Goal: Obtain resource: Obtain resource

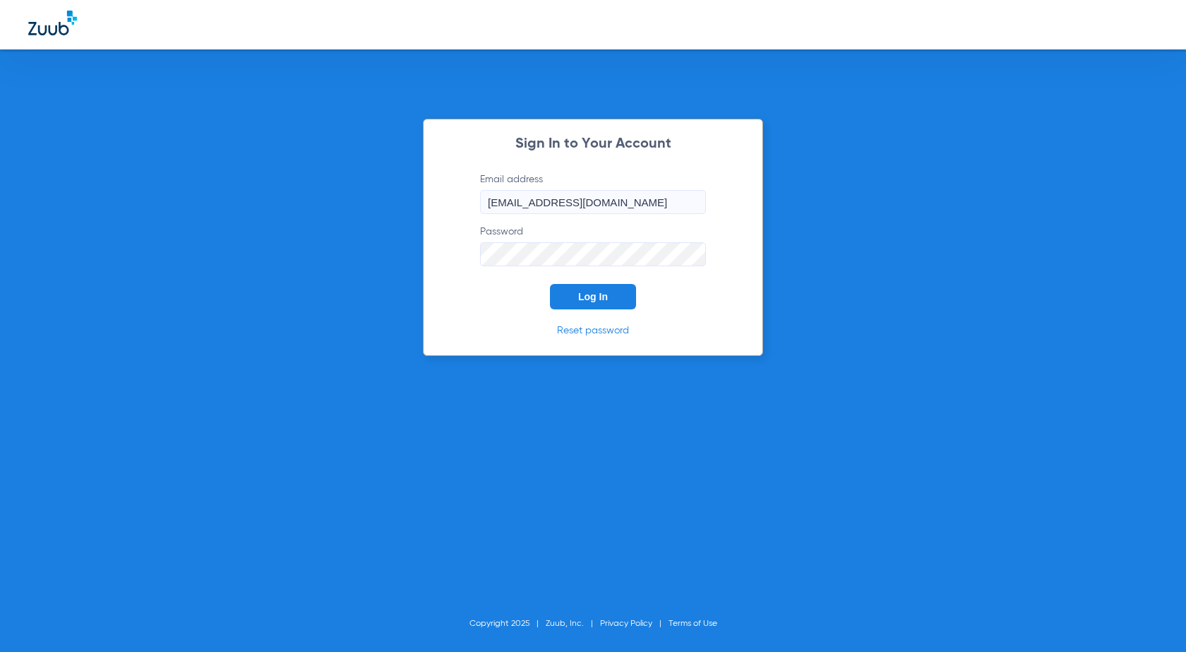
click at [613, 301] on button "Log In" at bounding box center [593, 296] width 86 height 25
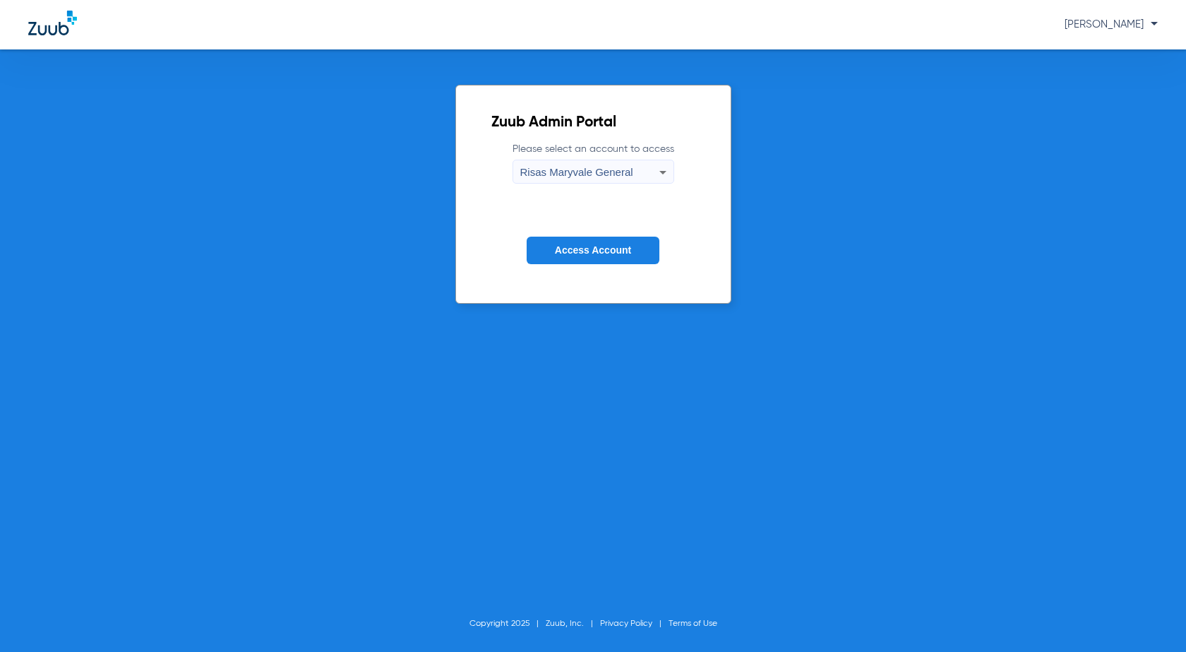
click at [613, 256] on span "Access Account" at bounding box center [593, 249] width 76 height 11
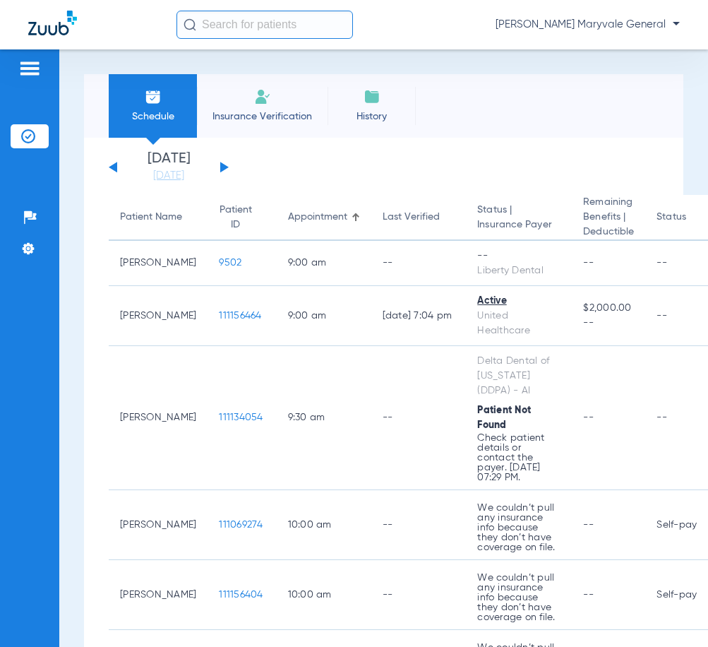
click at [222, 27] on input "text" at bounding box center [265, 25] width 177 height 28
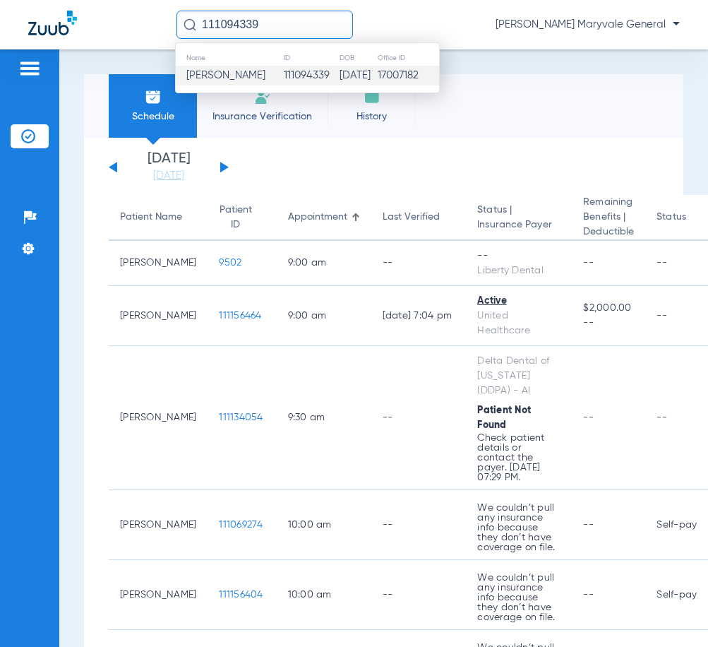
type input "111094339"
click at [251, 75] on span "Jesus Alcaraz Reynozo" at bounding box center [225, 75] width 79 height 11
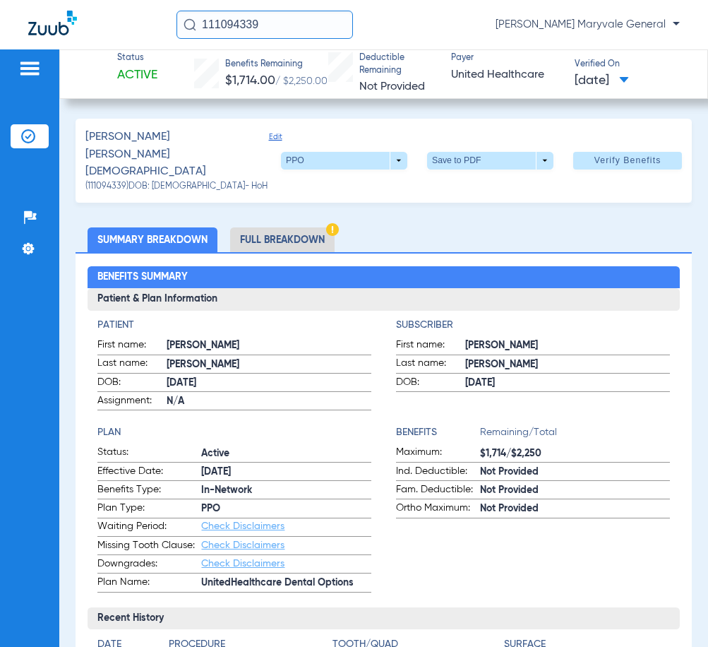
click at [301, 227] on li "Full Breakdown" at bounding box center [282, 239] width 104 height 25
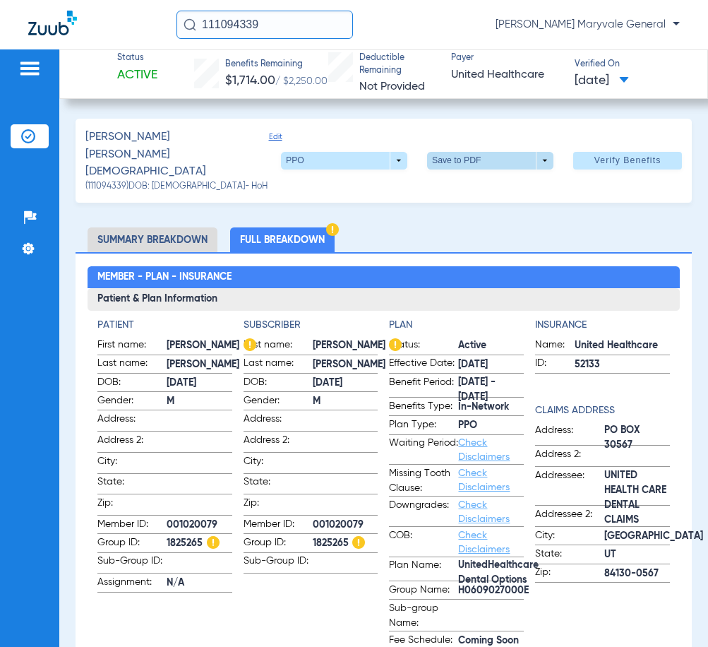
click at [536, 152] on span at bounding box center [490, 161] width 126 height 18
click at [491, 178] on span "Save to PDF" at bounding box center [485, 176] width 56 height 10
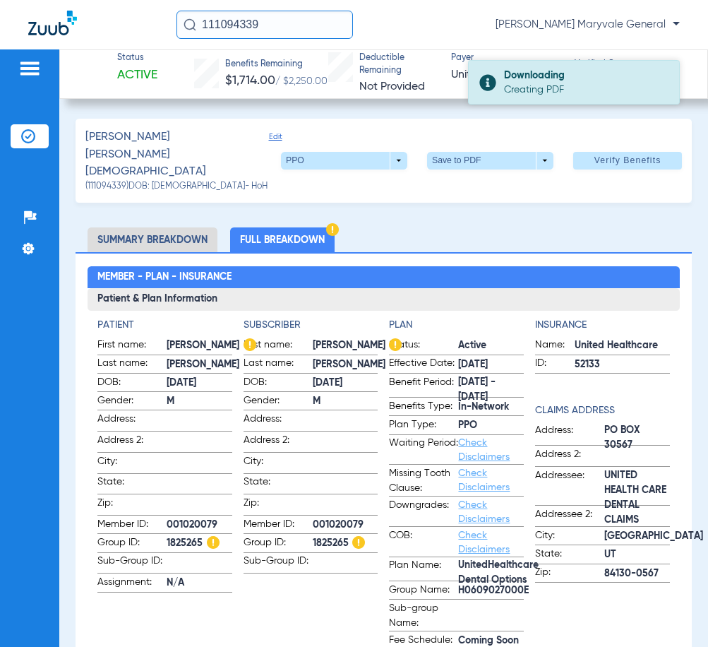
click at [544, 87] on div "Creating PDF" at bounding box center [585, 90] width 163 height 14
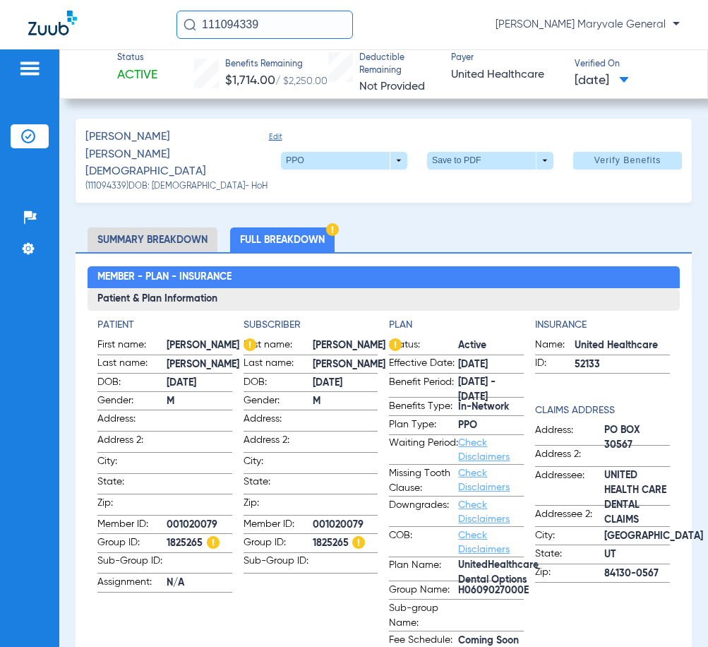
click at [625, 118] on div "Status Active Benefits Remaining $1,714.00 / $2,250.00 Deductible Remaining Not…" at bounding box center [383, 347] width 649 height 597
click at [474, 152] on span at bounding box center [491, 160] width 34 height 34
click at [462, 175] on span "Save to PDF" at bounding box center [485, 176] width 56 height 10
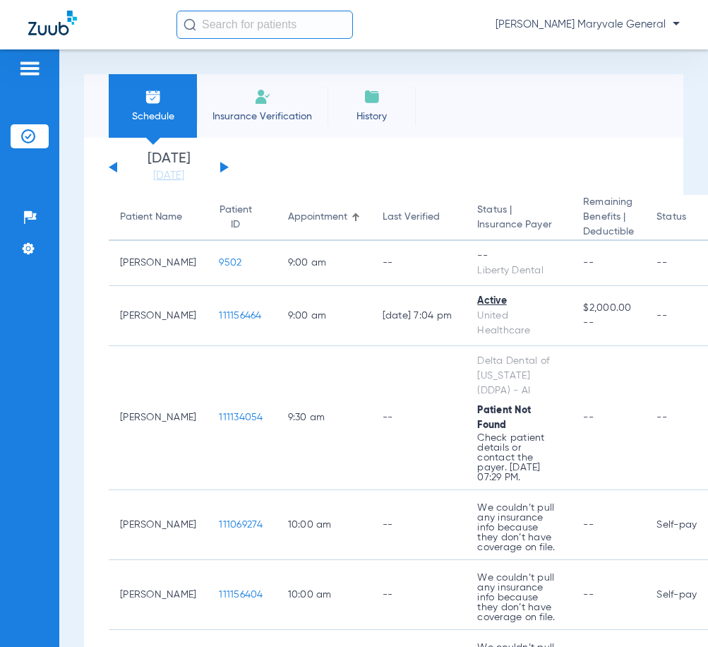
click at [208, 27] on input "text" at bounding box center [265, 25] width 177 height 28
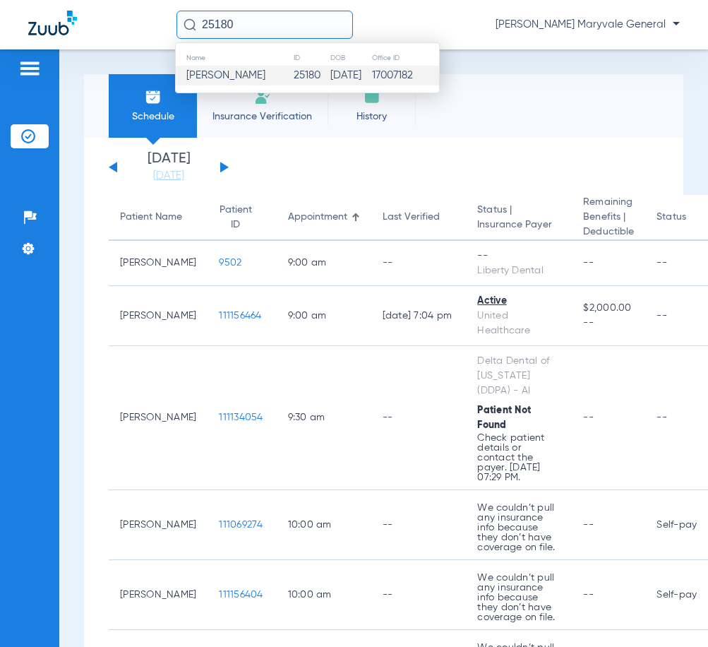
type input "25180"
click at [233, 70] on span "Janeth Salazar" at bounding box center [225, 75] width 79 height 11
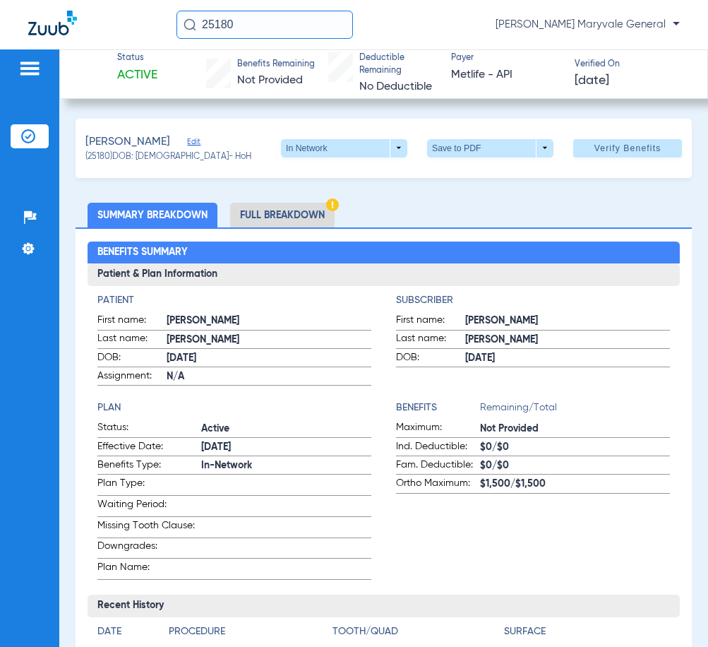
click at [275, 215] on li "Full Breakdown" at bounding box center [282, 215] width 104 height 25
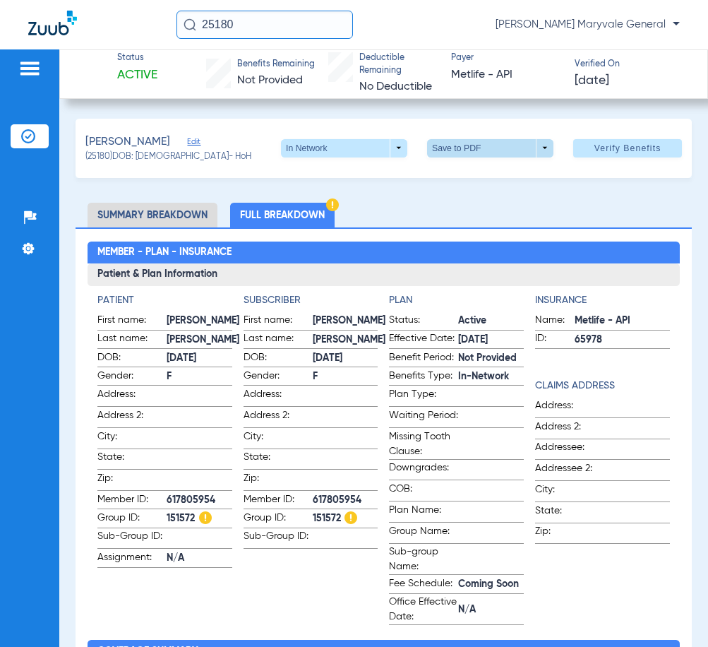
click at [437, 143] on span at bounding box center [490, 148] width 126 height 18
click at [465, 180] on span "Save to PDF" at bounding box center [485, 176] width 56 height 10
click at [474, 150] on span at bounding box center [491, 148] width 34 height 34
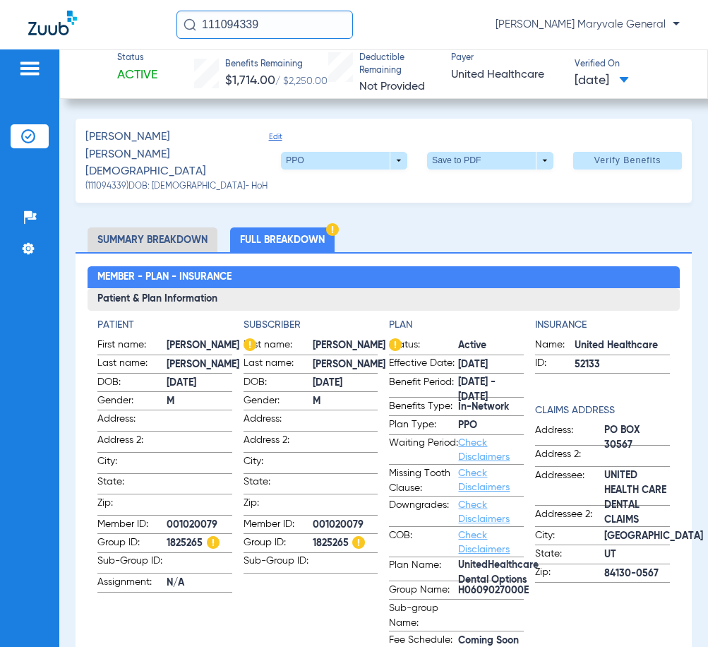
drag, startPoint x: 282, startPoint y: 23, endPoint x: 102, endPoint y: 28, distance: 180.1
click at [112, 28] on div "111094339 [PERSON_NAME] Maryvale General" at bounding box center [354, 24] width 708 height 49
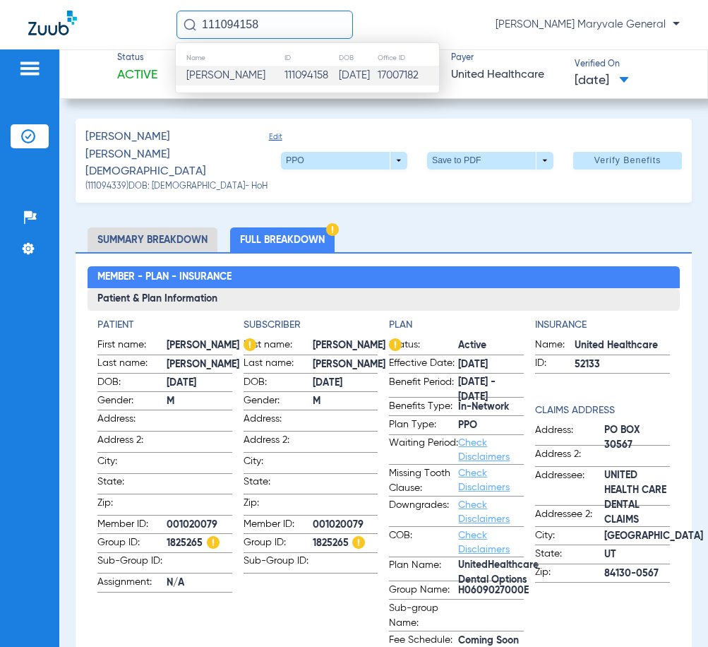
type input "111094158"
click at [264, 73] on span "[PERSON_NAME]" at bounding box center [225, 75] width 79 height 11
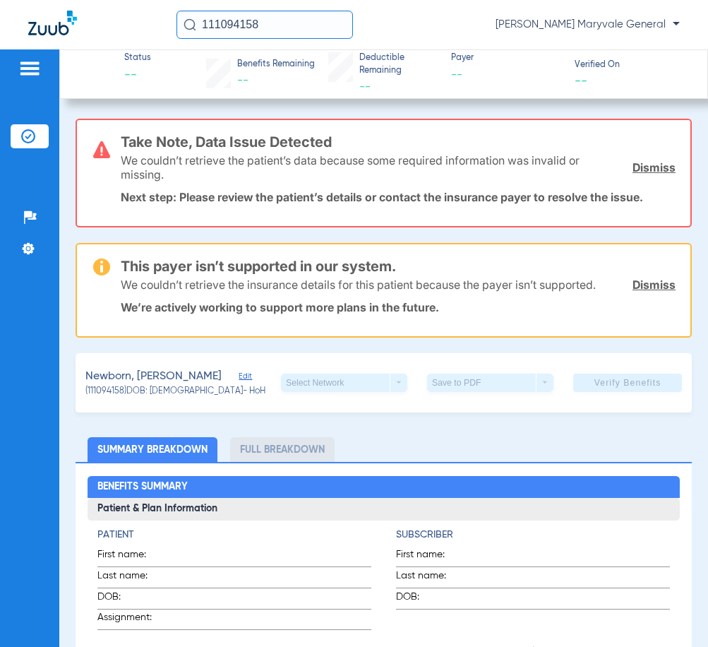
drag, startPoint x: 273, startPoint y: 23, endPoint x: 143, endPoint y: 28, distance: 129.3
click at [166, 24] on div "111094158 [PERSON_NAME] Maryvale General" at bounding box center [354, 24] width 708 height 49
click at [222, 28] on input "text" at bounding box center [265, 25] width 177 height 28
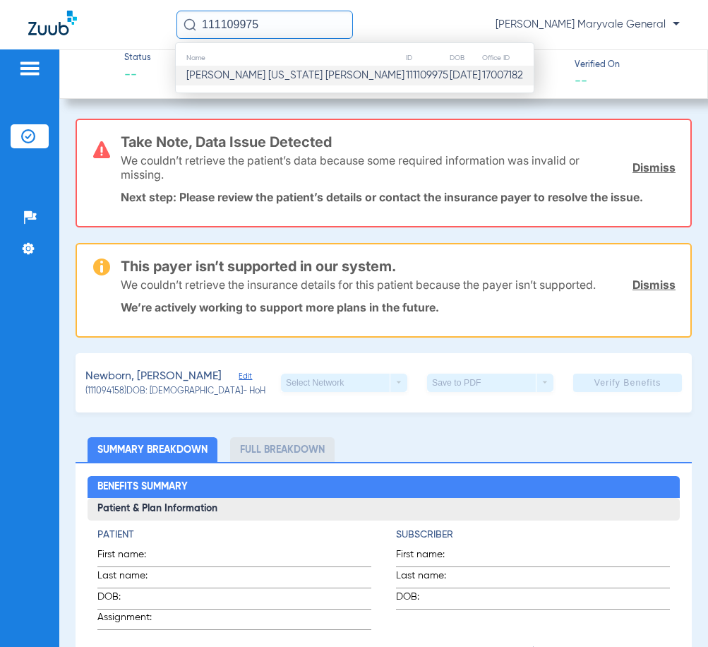
type input "111109975"
click at [241, 72] on span "[PERSON_NAME] [US_STATE] [PERSON_NAME]" at bounding box center [295, 75] width 218 height 11
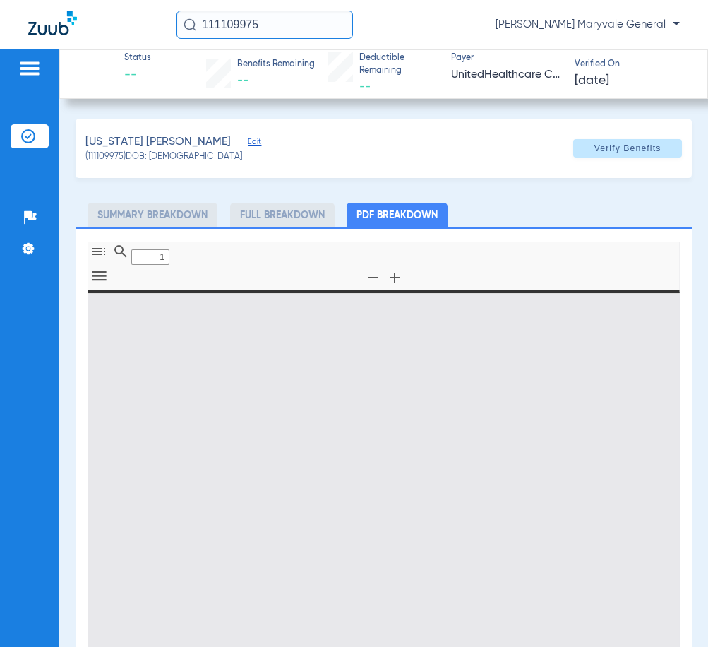
type input "0"
select select "page-width"
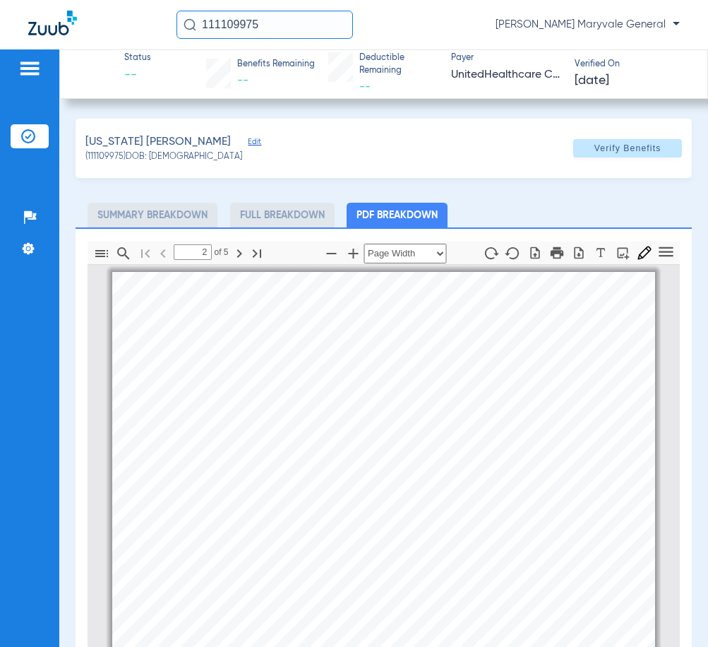
scroll to position [659, 0]
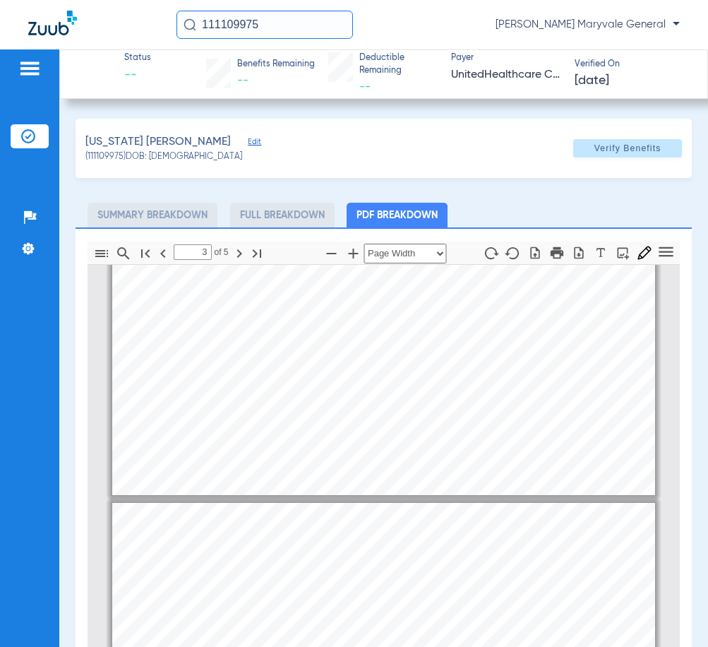
type input "2"
